Goal: Task Accomplishment & Management: Manage account settings

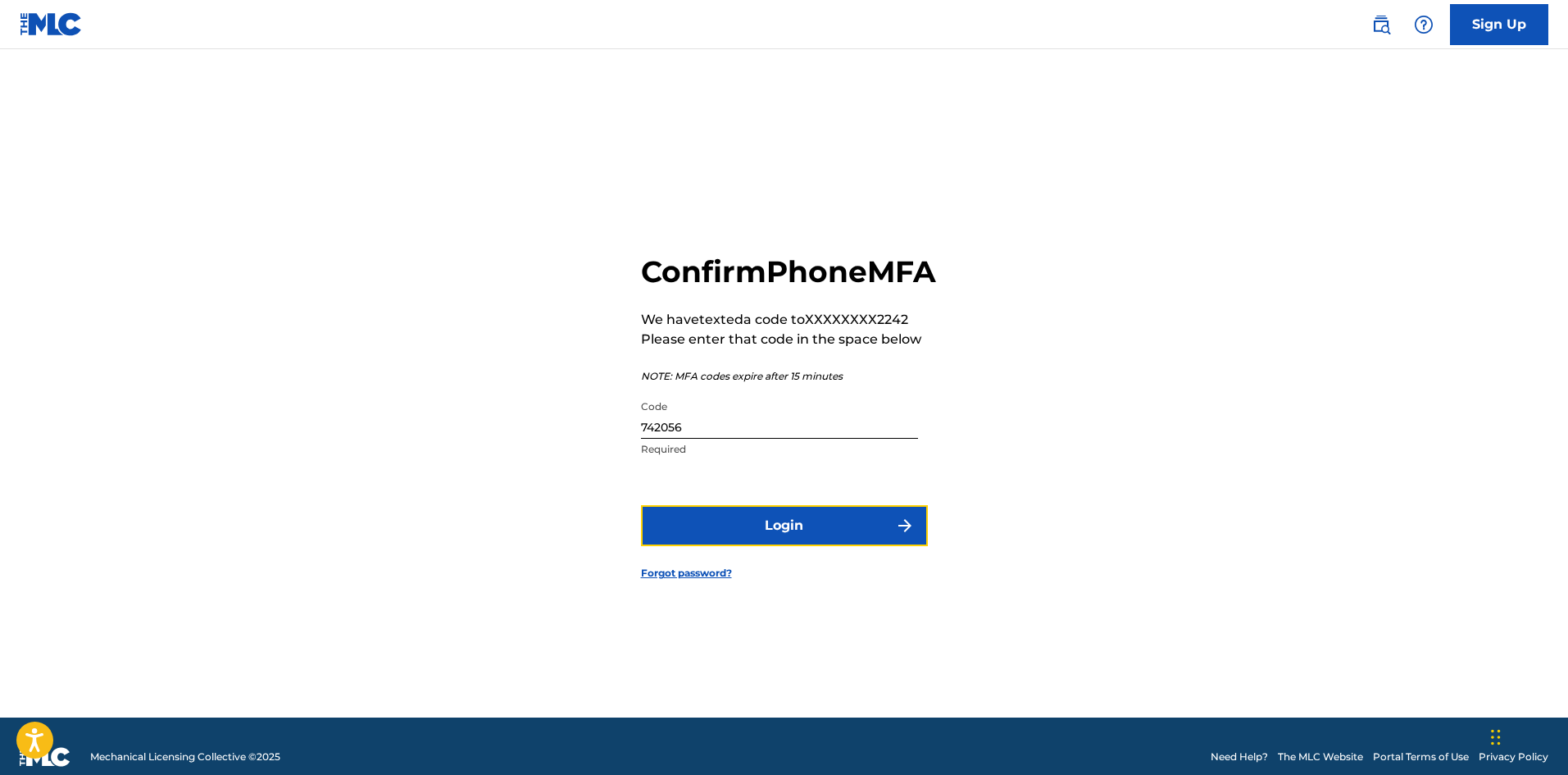
click at [773, 540] on button "Login" at bounding box center [784, 525] width 287 height 41
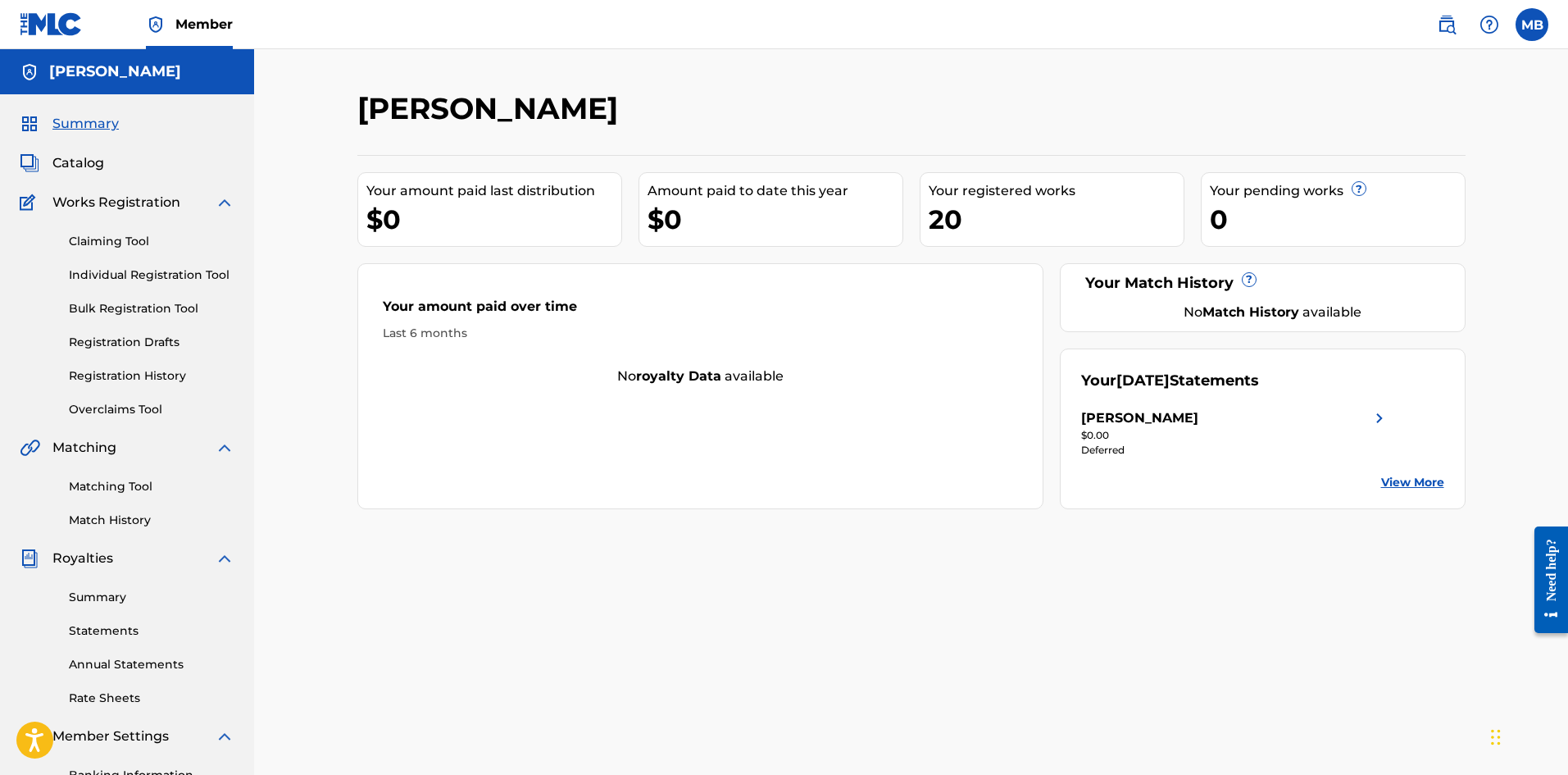
click at [91, 121] on span "Summary" at bounding box center [85, 124] width 66 height 20
click at [79, 162] on span "Catalog" at bounding box center [78, 163] width 52 height 20
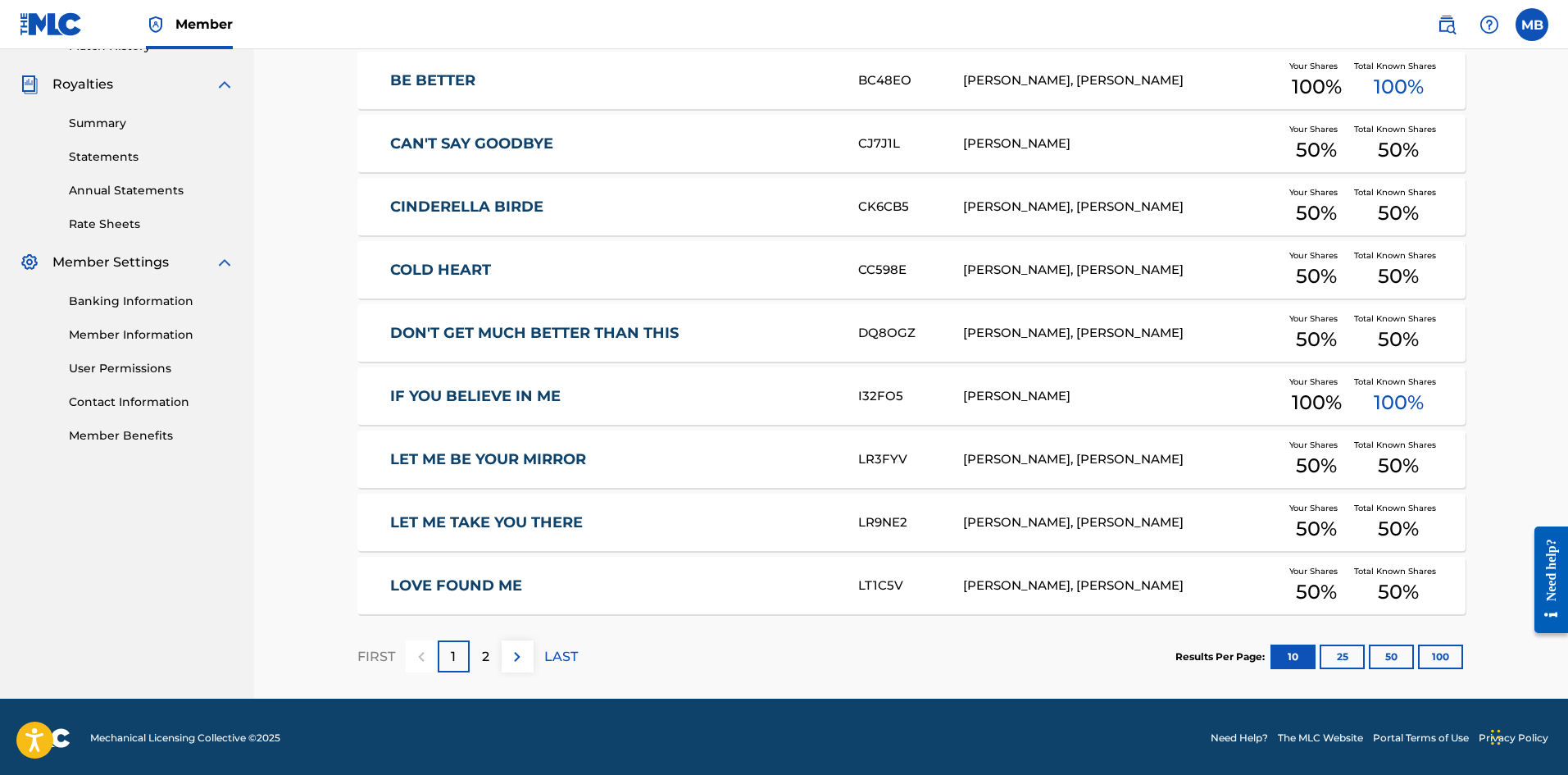
scroll to position [476, 0]
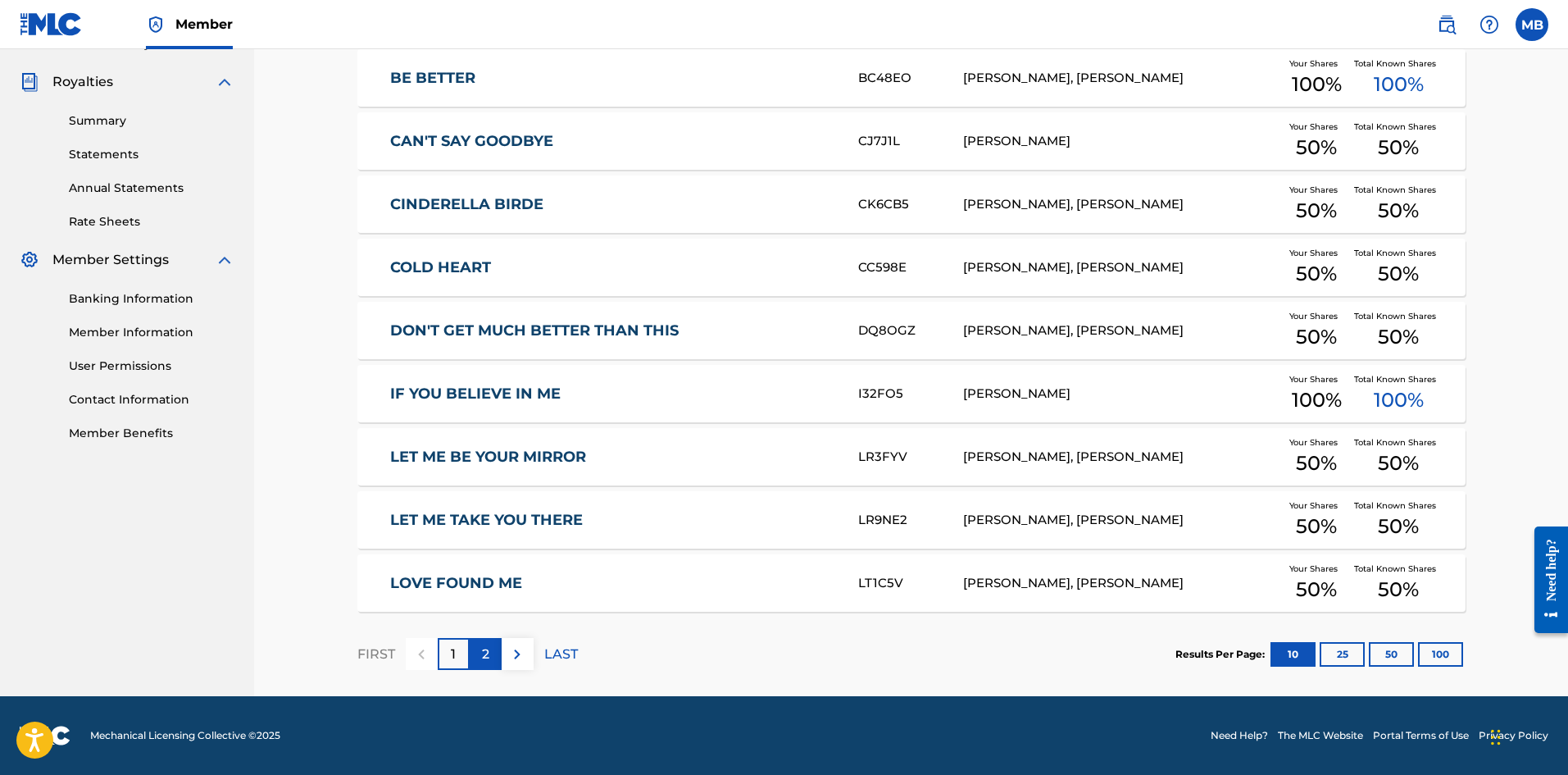
click at [483, 651] on p "2" at bounding box center [485, 654] width 7 height 20
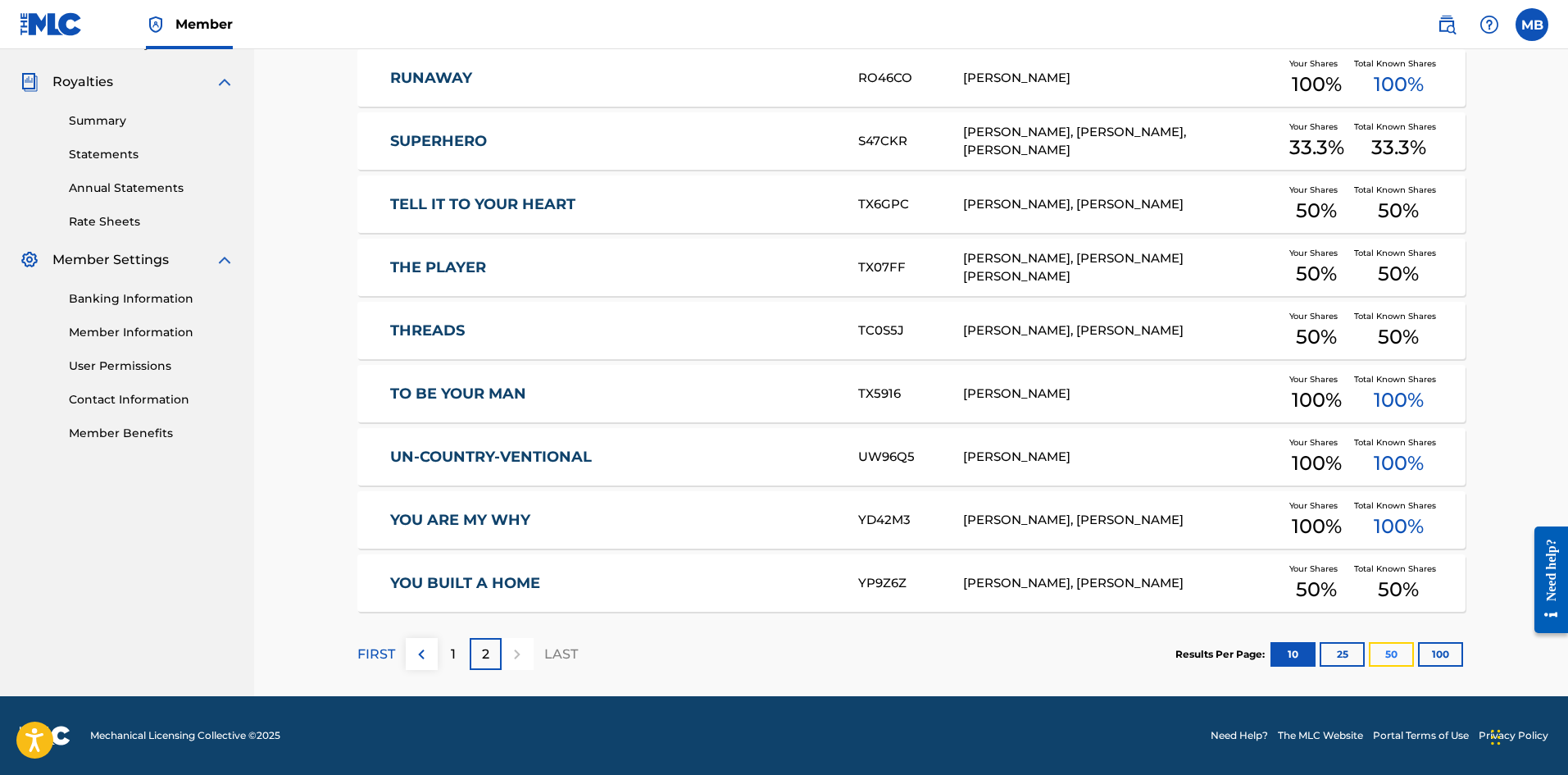
click at [1404, 656] on button "50" at bounding box center [1390, 654] width 45 height 25
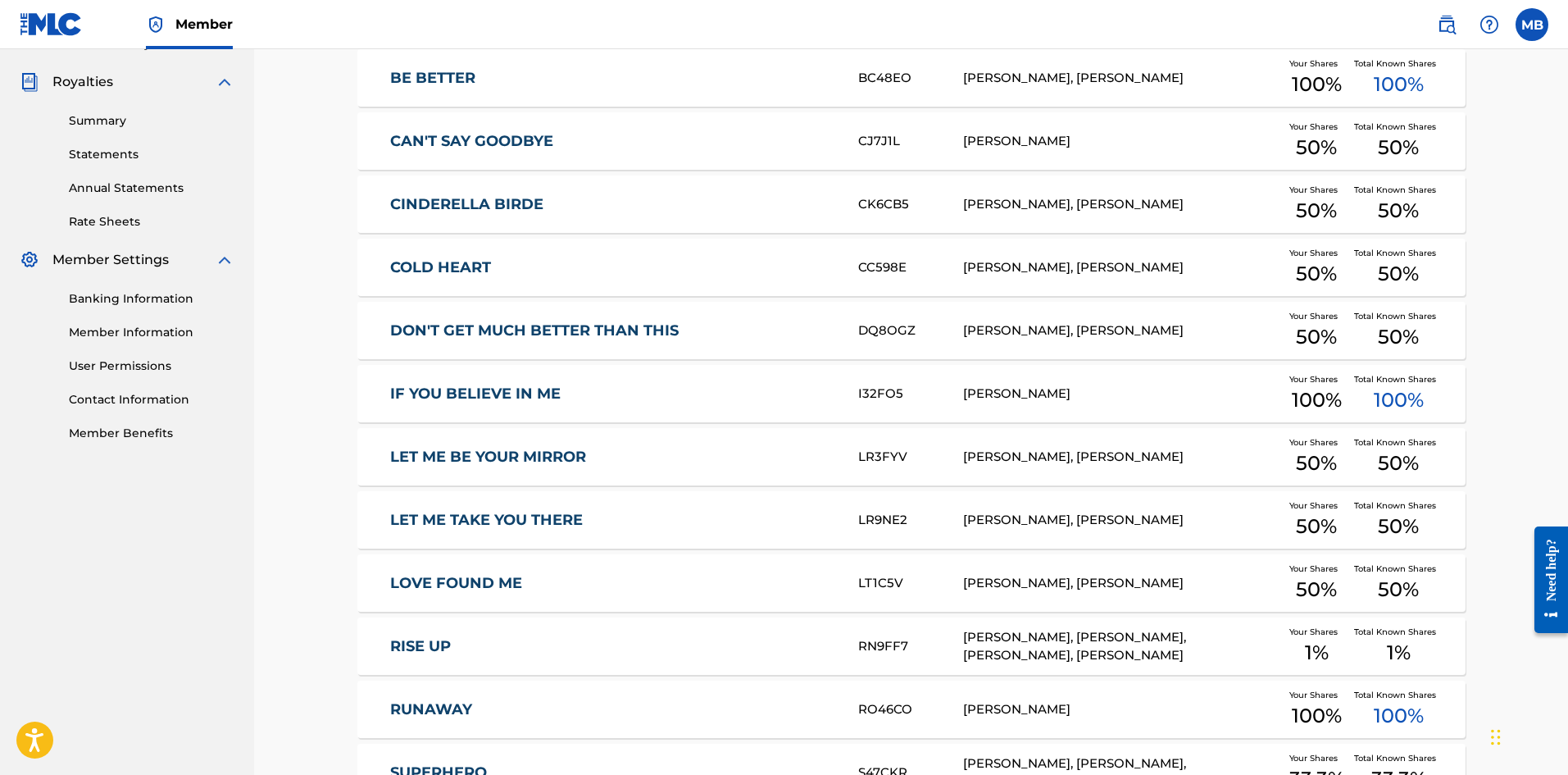
click at [488, 199] on link "CINDERELLA BIRDE" at bounding box center [612, 204] width 446 height 19
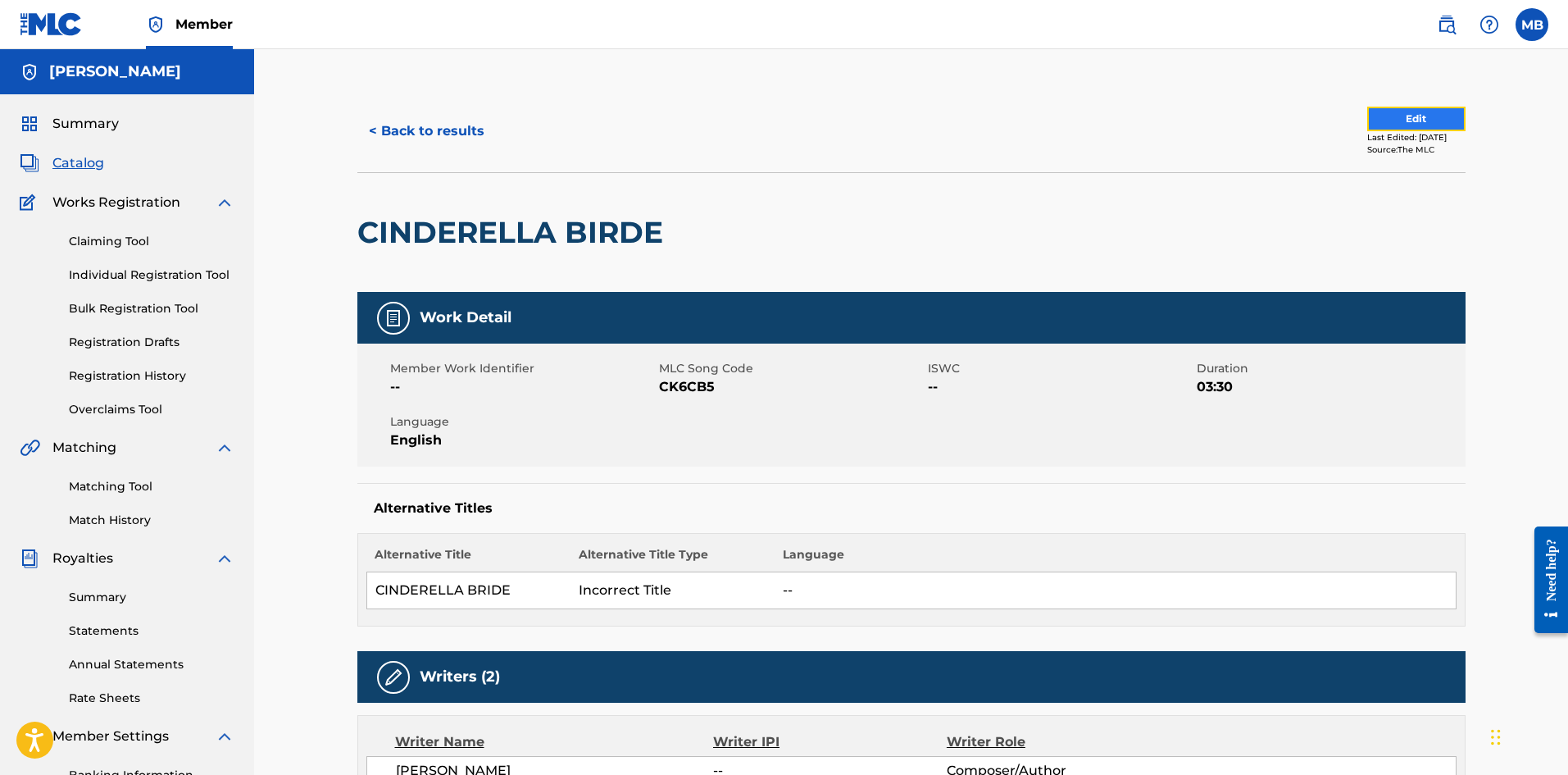
click at [1395, 113] on button "Edit" at bounding box center [1416, 118] width 98 height 25
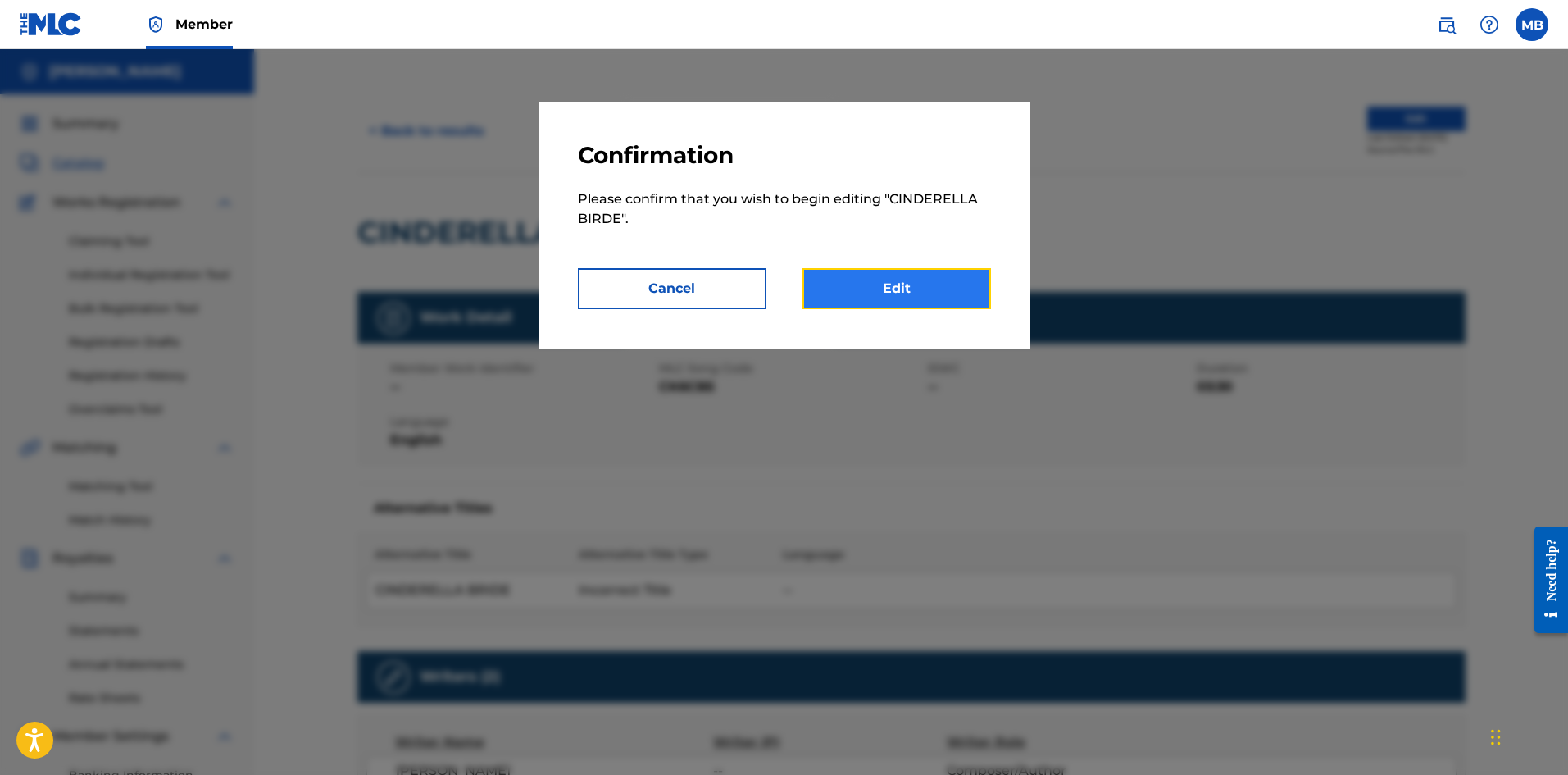
click at [923, 293] on link "Edit" at bounding box center [897, 288] width 189 height 41
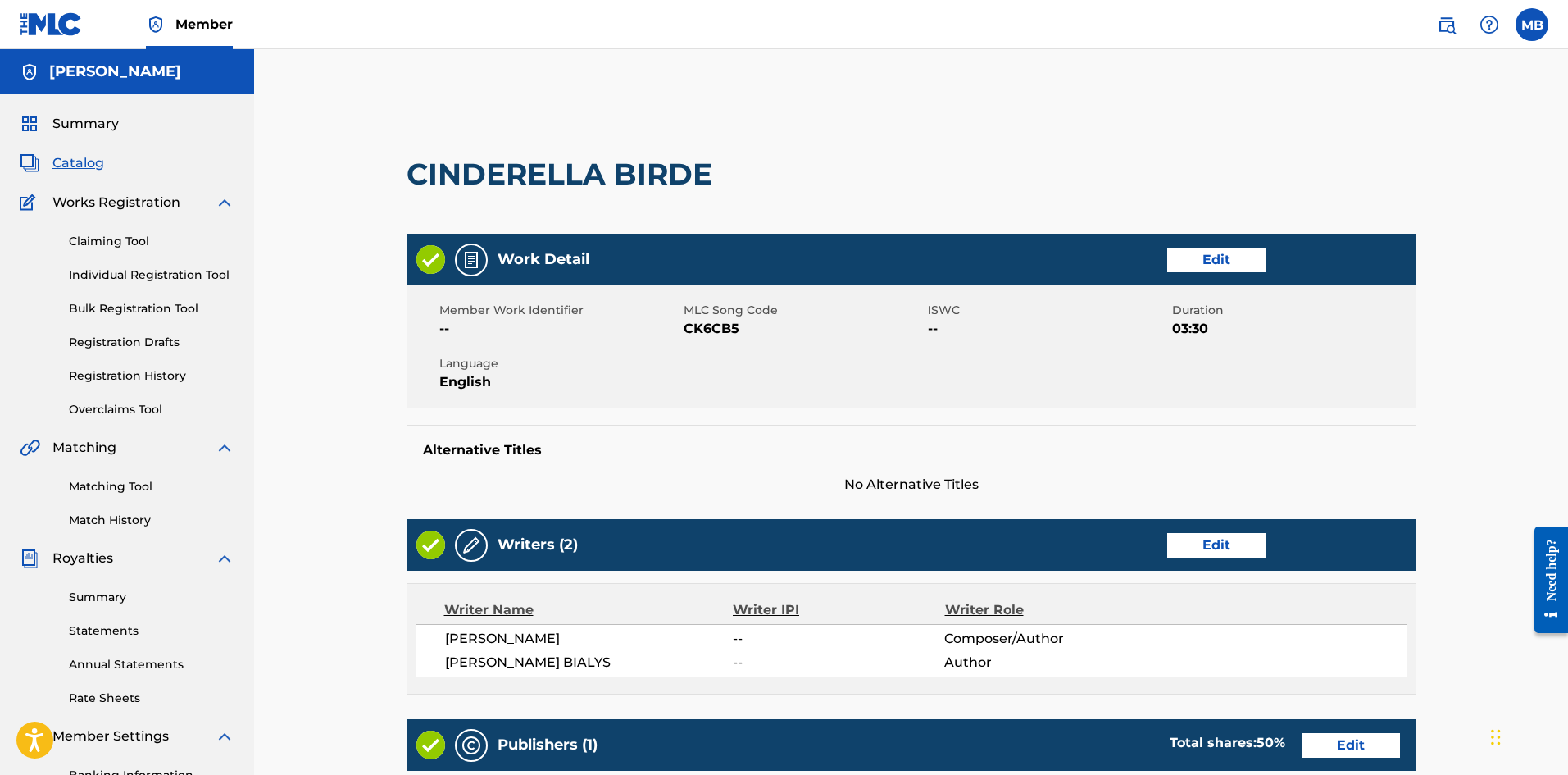
click at [720, 169] on div at bounding box center [837, 175] width 232 height 119
click at [718, 169] on h2 "CINDERELLA BIRDE" at bounding box center [564, 174] width 314 height 37
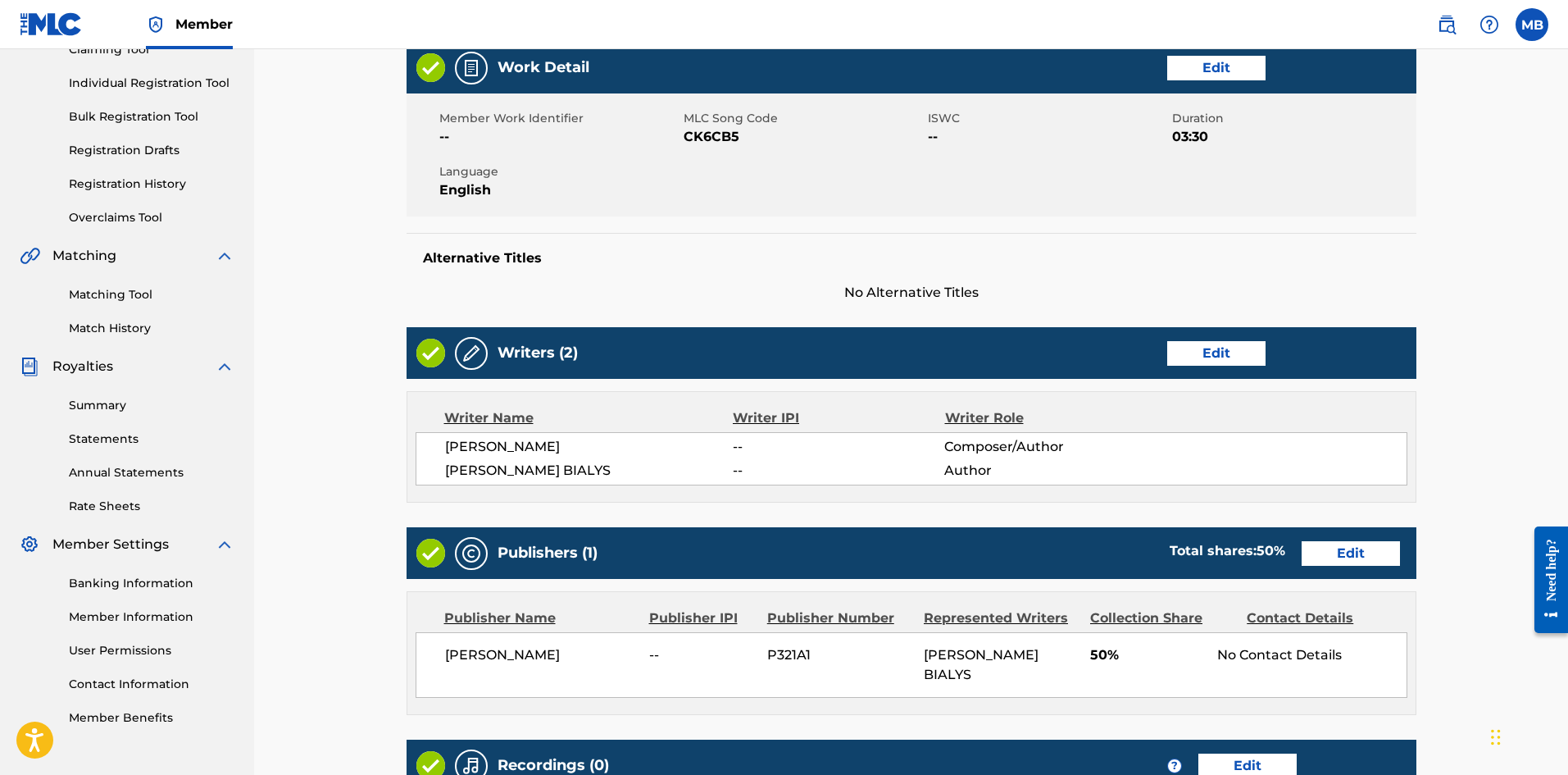
scroll to position [410, 0]
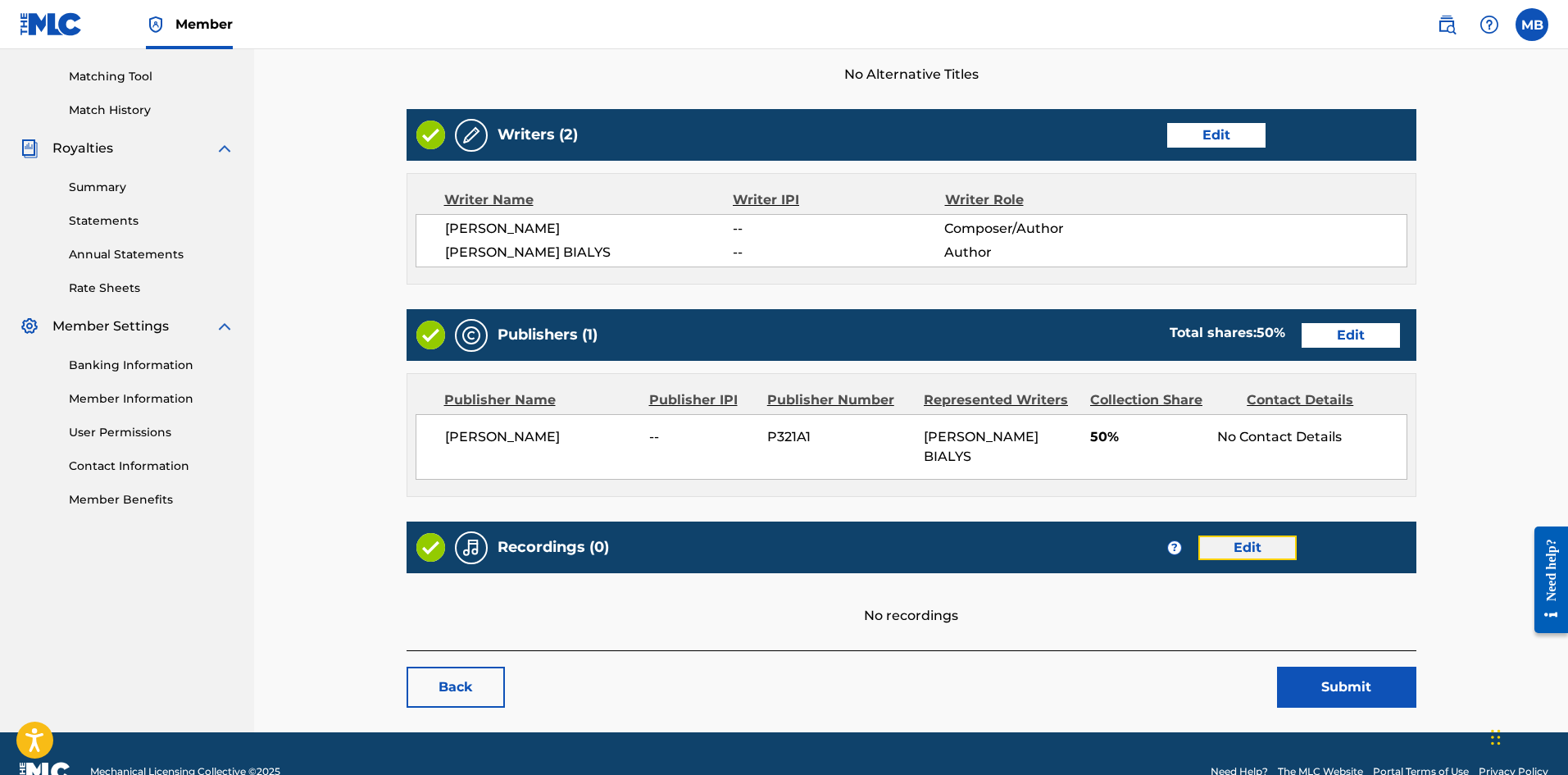
click at [1226, 535] on link "Edit" at bounding box center [1247, 547] width 98 height 25
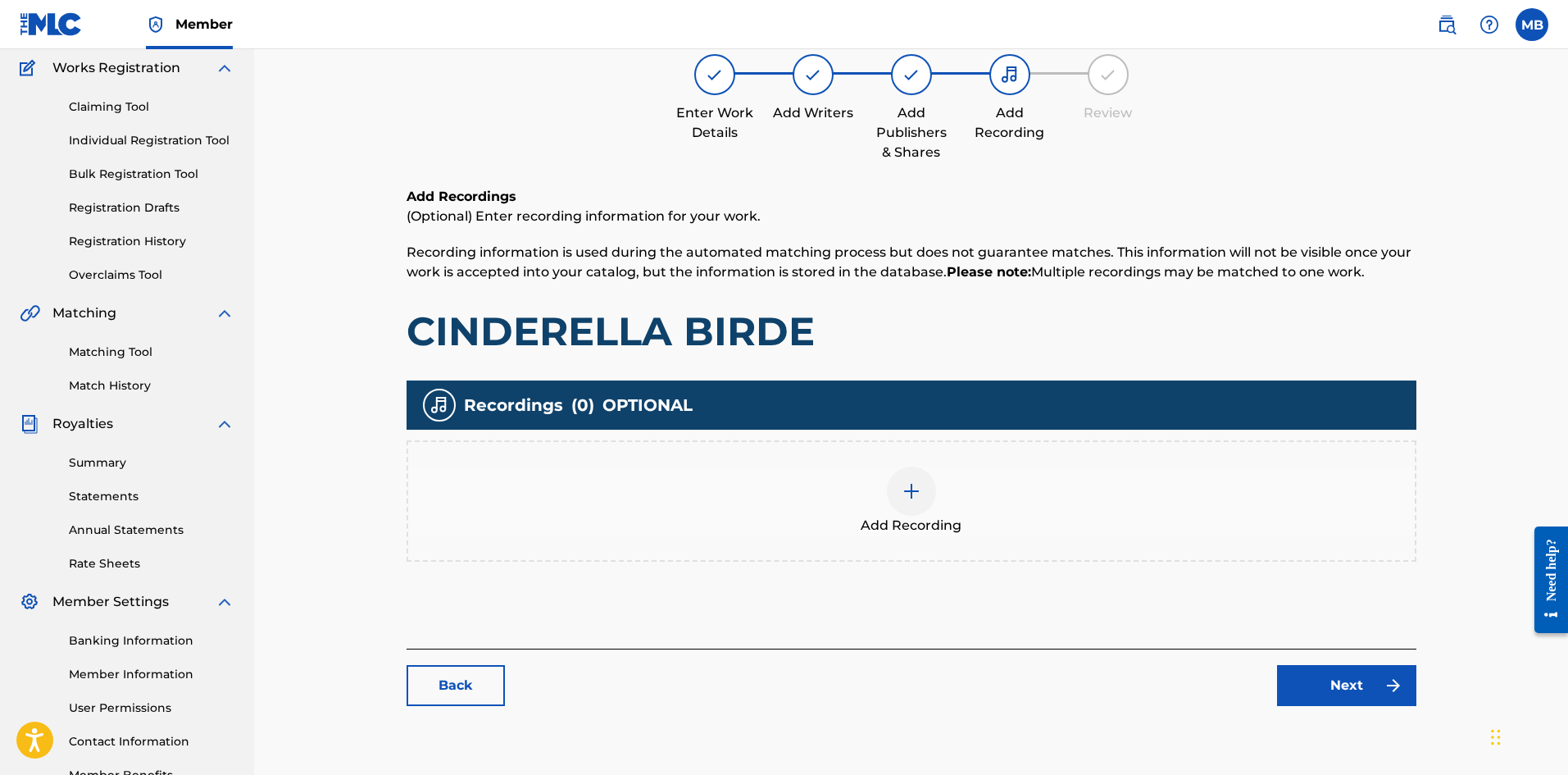
scroll to position [242, 0]
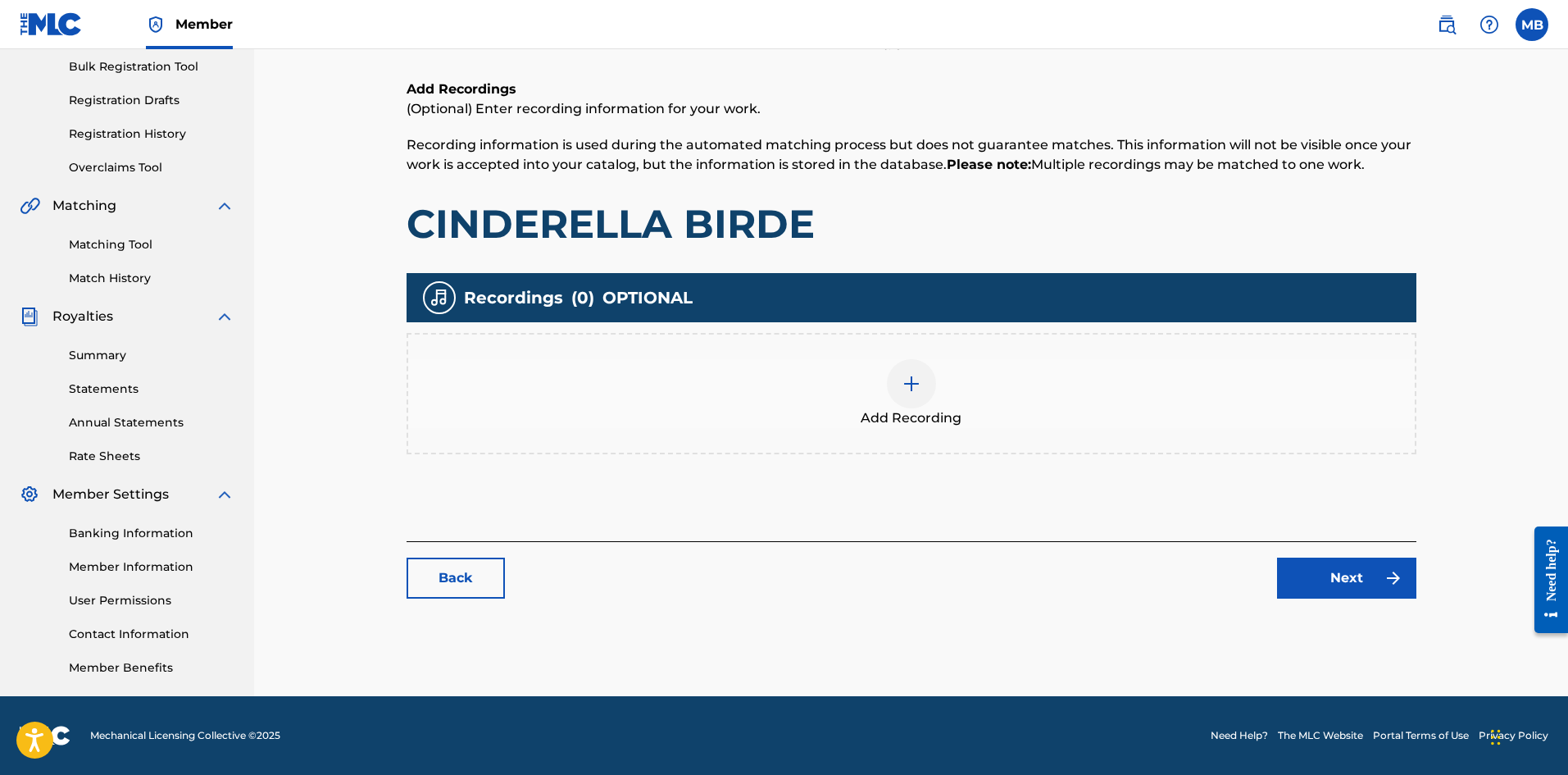
click at [916, 388] on img at bounding box center [912, 384] width 20 height 20
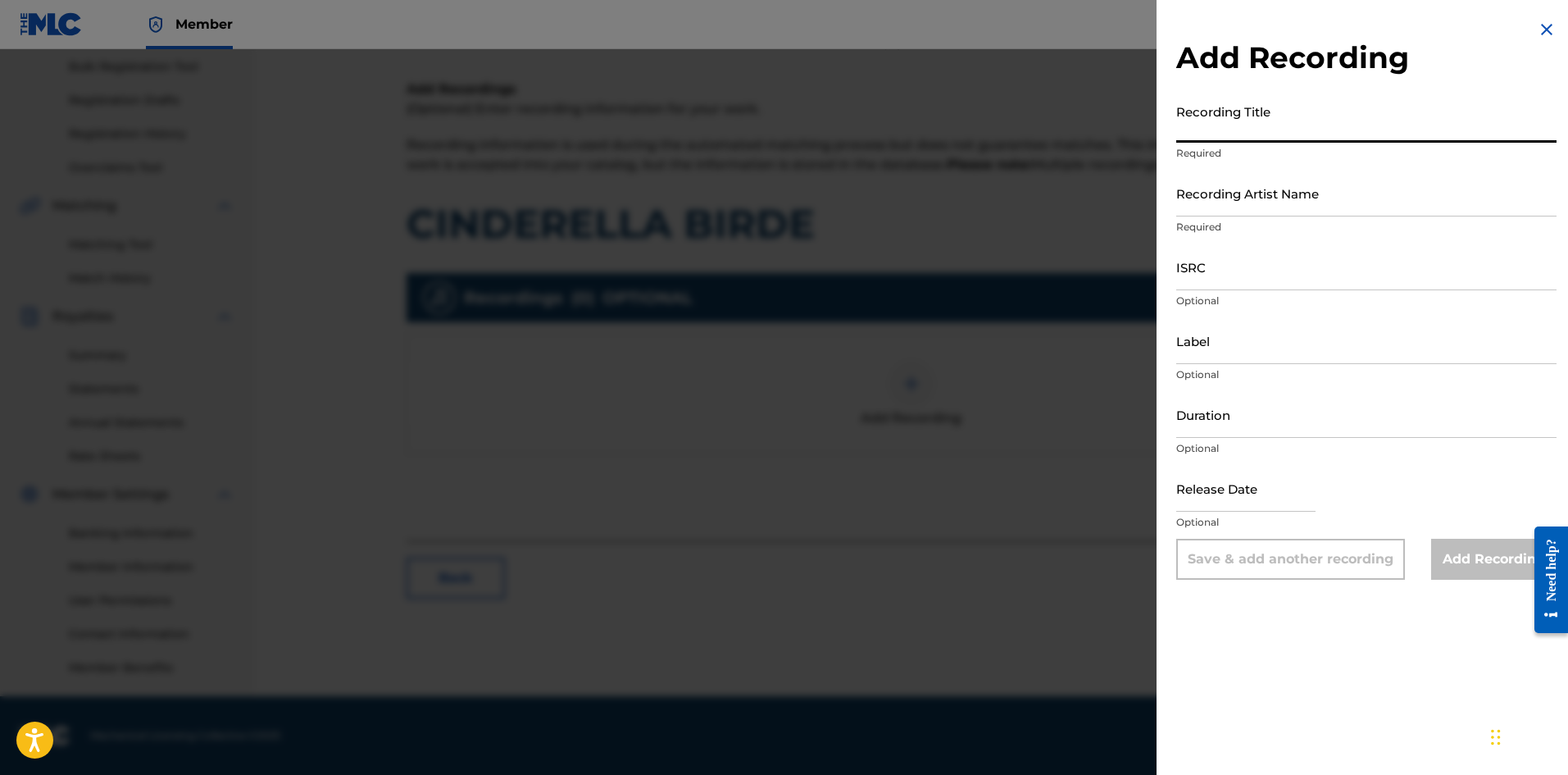
click at [1243, 126] on input "Recording Title" at bounding box center [1366, 119] width 380 height 47
type input "Cinderella Bride"
click at [1246, 352] on input "Label" at bounding box center [1366, 340] width 380 height 47
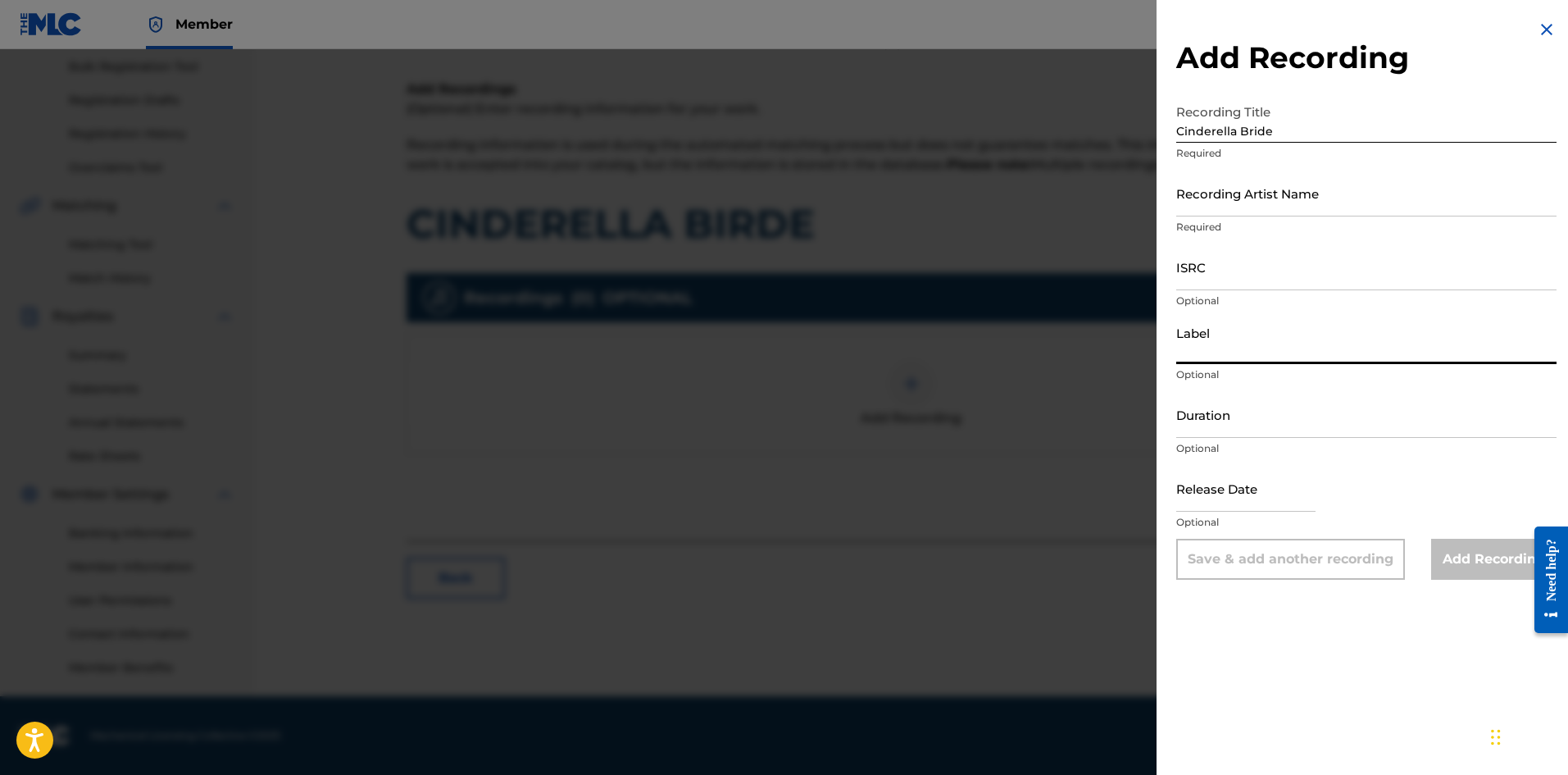
type input "None"
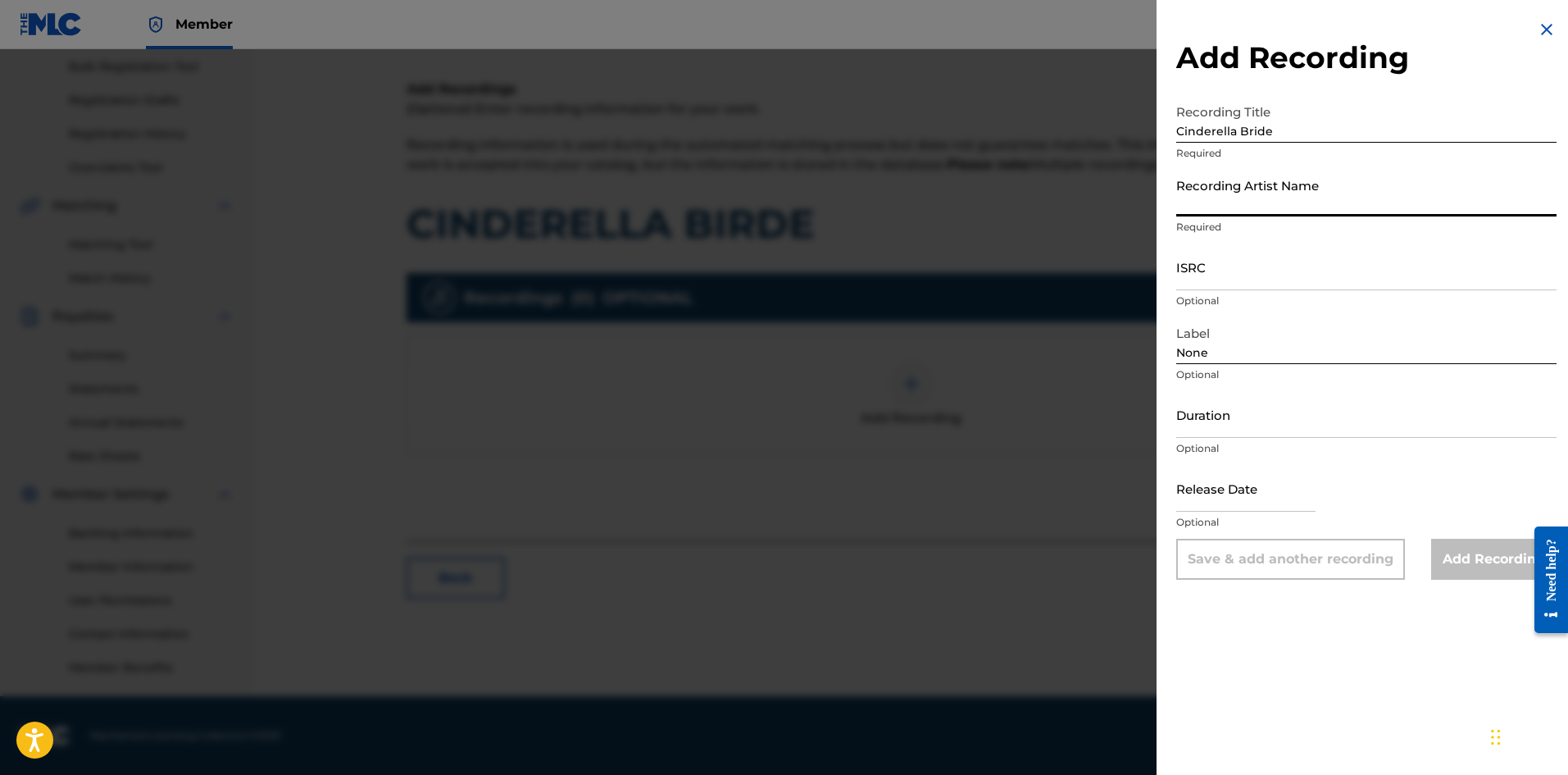
click at [1279, 209] on input "Recording Artist Name" at bounding box center [1366, 193] width 380 height 47
click at [1537, 32] on img at bounding box center [1547, 30] width 20 height 20
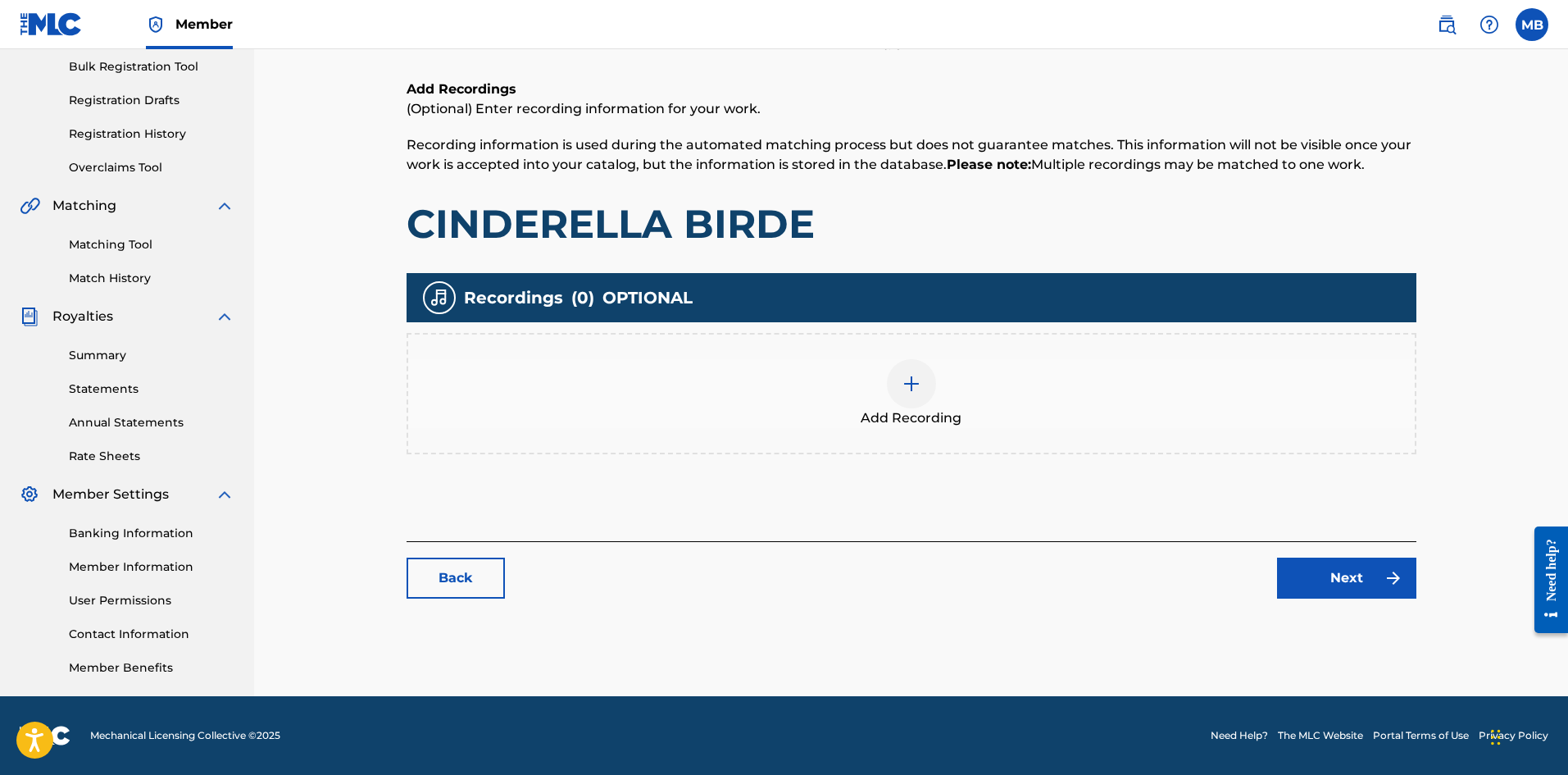
scroll to position [410, 0]
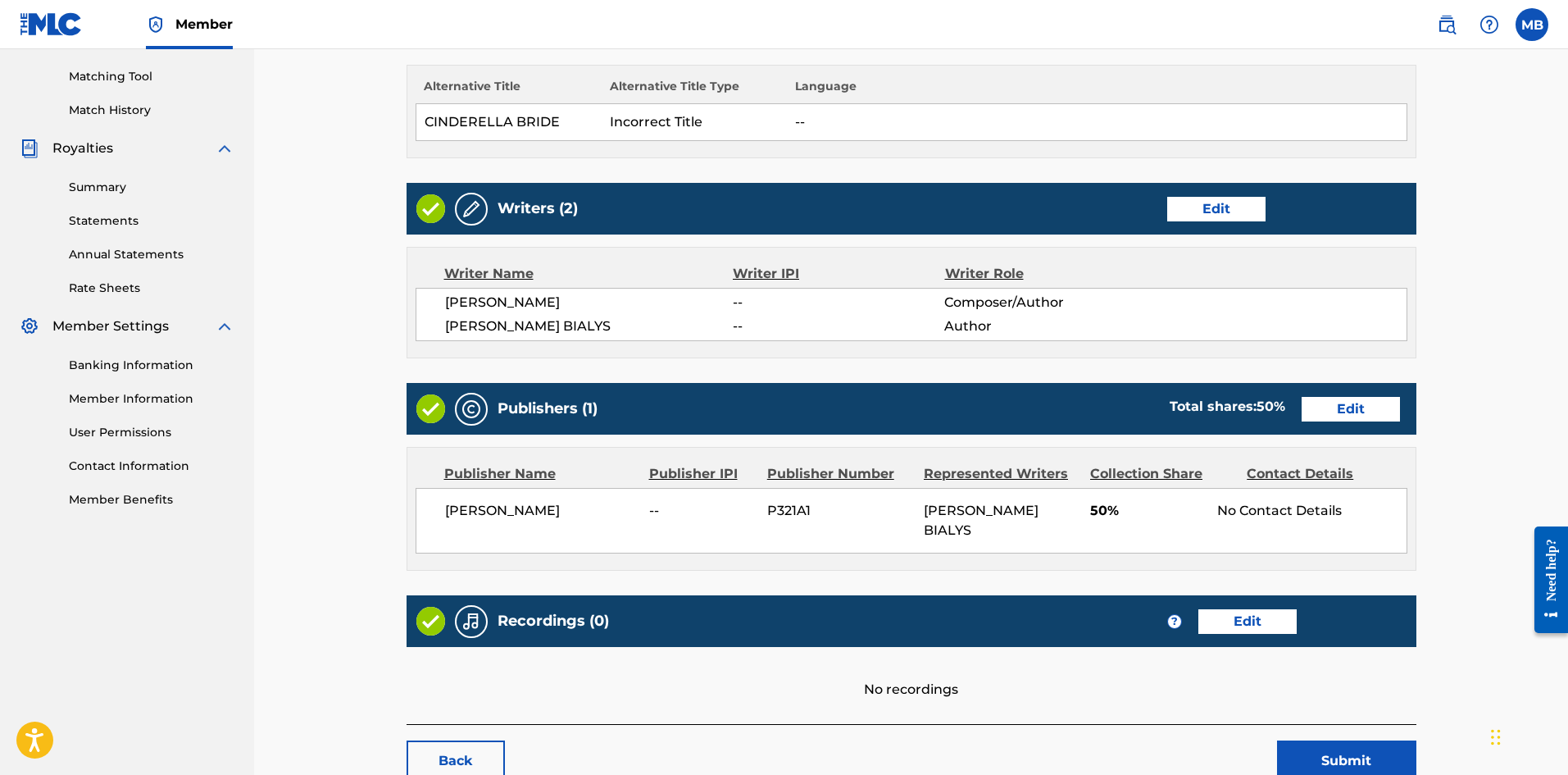
click at [71, 149] on span "Royalties" at bounding box center [82, 149] width 61 height 20
click at [119, 186] on link "Summary" at bounding box center [151, 187] width 166 height 17
